Goal: Task Accomplishment & Management: Use online tool/utility

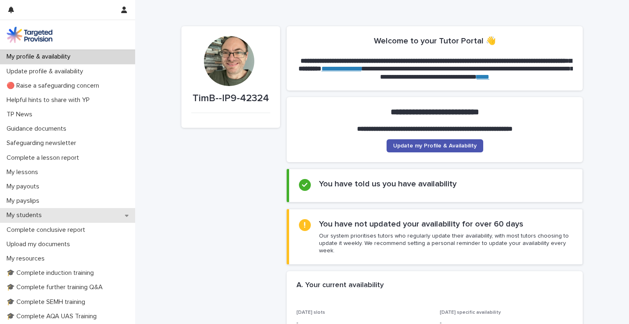
click at [29, 214] on p "My students" at bounding box center [25, 215] width 45 height 8
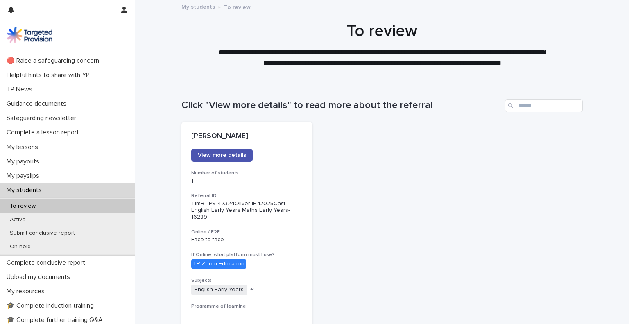
scroll to position [27, 0]
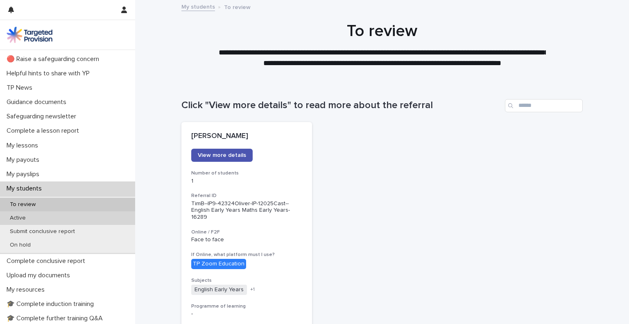
click at [45, 222] on div "Active" at bounding box center [67, 218] width 135 height 14
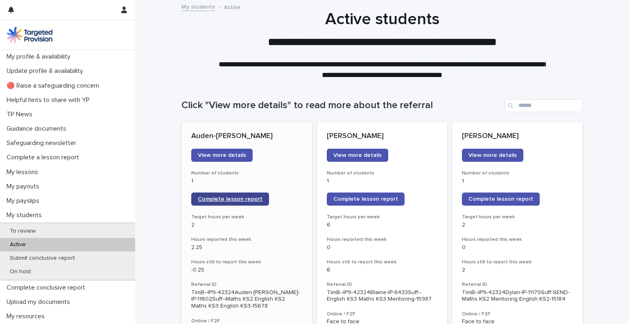
click at [239, 200] on span "Complete lesson report" at bounding box center [230, 199] width 65 height 6
click at [378, 201] on span "Complete lesson report" at bounding box center [365, 199] width 65 height 6
click at [513, 200] on span "Complete lesson report" at bounding box center [500, 199] width 65 height 6
click at [369, 196] on span "Complete lesson report" at bounding box center [365, 199] width 65 height 6
